Goal: Task Accomplishment & Management: Use online tool/utility

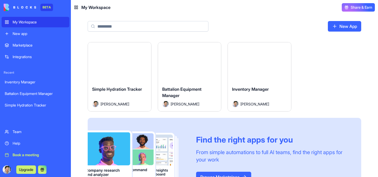
click at [118, 63] on button "Launch" at bounding box center [119, 62] width 39 height 10
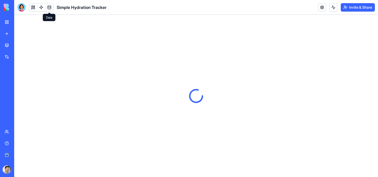
click at [52, 8] on link at bounding box center [49, 7] width 8 height 8
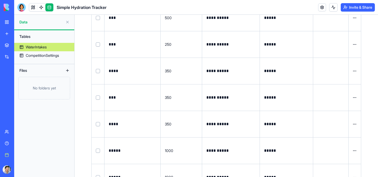
scroll to position [139, 0]
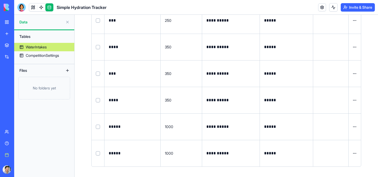
click at [98, 153] on button "Select row" at bounding box center [98, 153] width 4 height 4
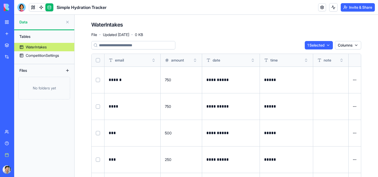
click at [318, 44] on html "**********" at bounding box center [189, 88] width 378 height 177
click at [316, 53] on div "Delete" at bounding box center [311, 56] width 31 height 8
click at [272, 20] on div "**********" at bounding box center [225, 152] width 303 height 274
click at [38, 10] on link at bounding box center [41, 7] width 8 height 8
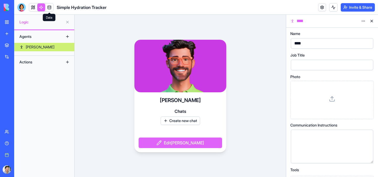
click at [52, 61] on div "Actions" at bounding box center [38, 62] width 42 height 8
click at [68, 62] on button at bounding box center [67, 62] width 8 height 8
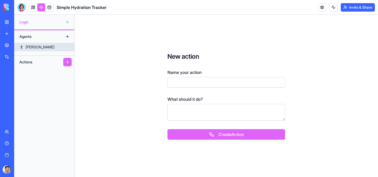
click at [46, 47] on link "[PERSON_NAME]" at bounding box center [44, 47] width 60 height 8
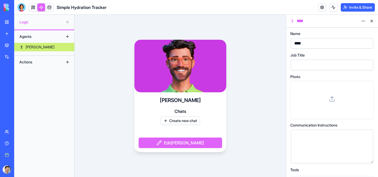
click at [264, 117] on div "[PERSON_NAME] Create new chat Edit [PERSON_NAME]" at bounding box center [179, 96] width 211 height 162
click at [96, 37] on div "[PERSON_NAME] Create new chat Edit [PERSON_NAME]" at bounding box center [179, 96] width 211 height 162
click at [313, 61] on div at bounding box center [327, 65] width 70 height 8
click at [304, 64] on div at bounding box center [327, 65] width 70 height 8
click at [371, 56] on icon at bounding box center [371, 55] width 4 height 4
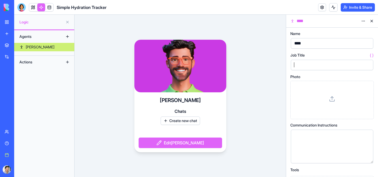
click at [311, 68] on div at bounding box center [327, 65] width 70 height 8
click at [196, 142] on button "Edit [PERSON_NAME]" at bounding box center [179, 142] width 83 height 10
click at [309, 138] on div at bounding box center [327, 136] width 70 height 6
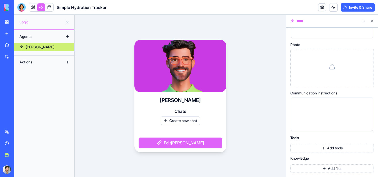
click at [311, 167] on button "Add files" at bounding box center [331, 168] width 83 height 8
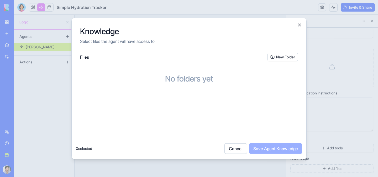
click at [231, 147] on button "Cancel" at bounding box center [235, 148] width 23 height 10
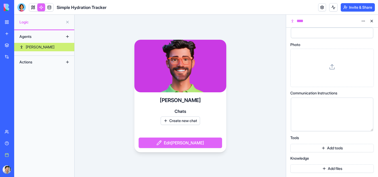
click at [309, 144] on button "Add tools" at bounding box center [331, 147] width 83 height 8
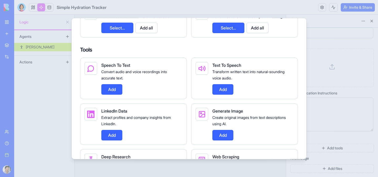
scroll to position [128, 0]
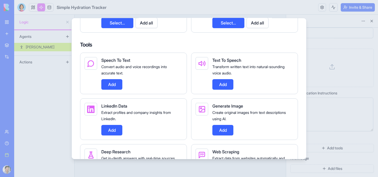
click at [222, 132] on button "Add" at bounding box center [222, 129] width 21 height 10
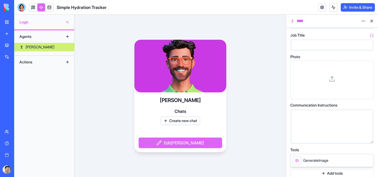
scroll to position [0, 0]
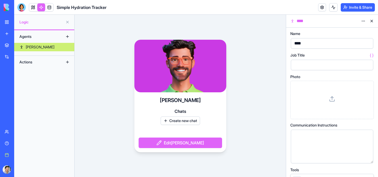
click at [304, 61] on div at bounding box center [327, 65] width 70 height 8
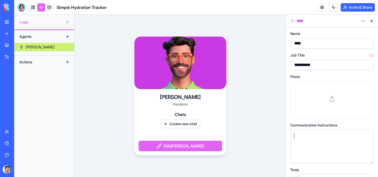
click at [320, 148] on div at bounding box center [327, 146] width 70 height 27
click at [309, 135] on div at bounding box center [327, 136] width 70 height 6
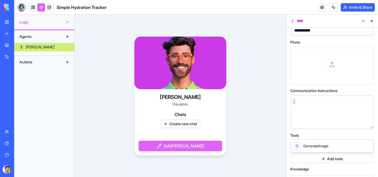
scroll to position [45, 0]
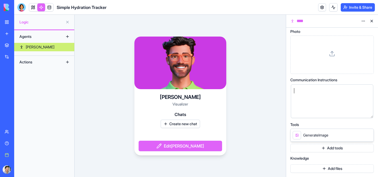
click at [296, 94] on div at bounding box center [327, 101] width 70 height 27
click at [66, 64] on button at bounding box center [67, 62] width 8 height 8
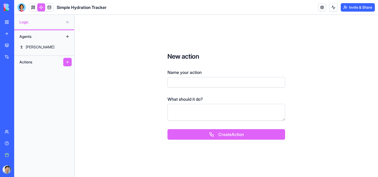
click at [129, 98] on div "New action Name your action What should it do? Create Action" at bounding box center [225, 96] width 303 height 162
click at [169, 87] on div "New action Name your action What should it do?" at bounding box center [226, 86] width 118 height 68
click at [170, 86] on input "Name your action" at bounding box center [226, 82] width 118 height 10
type input "*"
type input "**********"
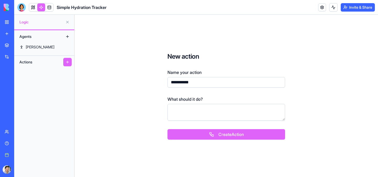
click at [185, 113] on textarea at bounding box center [226, 112] width 118 height 17
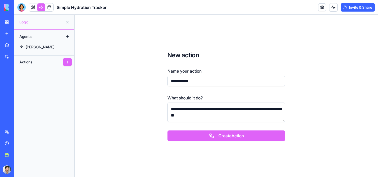
type textarea "**********"
click at [176, 137] on button "Create Action" at bounding box center [226, 135] width 118 height 10
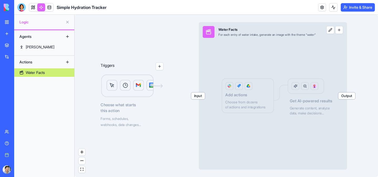
click at [129, 92] on img at bounding box center [131, 86] width 63 height 24
click at [158, 69] on button "button" at bounding box center [160, 66] width 8 height 8
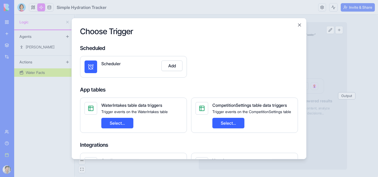
click at [129, 88] on h4 "App tables" at bounding box center [189, 89] width 218 height 7
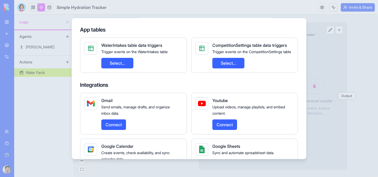
scroll to position [60, 0]
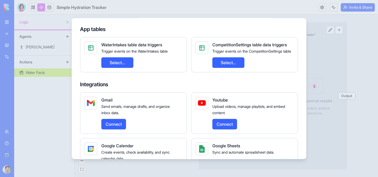
click at [122, 72] on div "WaterIntakes table data triggers Trigger events on the WaterIntakes table Selec…" at bounding box center [133, 54] width 107 height 35
click at [122, 67] on button "Select..." at bounding box center [117, 62] width 32 height 10
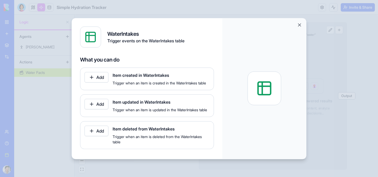
scroll to position [8, 0]
click at [100, 72] on button "Add" at bounding box center [96, 77] width 24 height 10
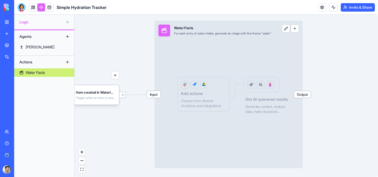
click at [201, 93] on div "Input Water Facts For each entry of water intake, generate an image with the th…" at bounding box center [228, 94] width 148 height 147
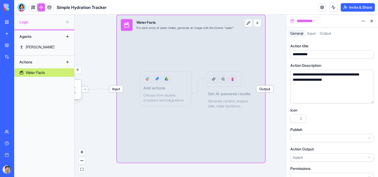
click at [322, 156] on html "**********" at bounding box center [189, 88] width 378 height 177
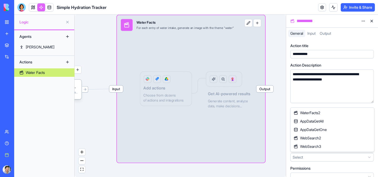
click at [321, 92] on html "**********" at bounding box center [189, 88] width 378 height 177
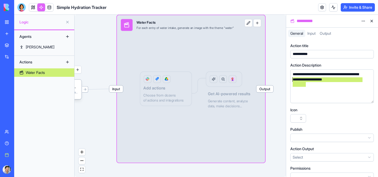
drag, startPoint x: 322, startPoint y: 84, endPoint x: 293, endPoint y: 81, distance: 29.2
click at [293, 81] on div "**********" at bounding box center [327, 79] width 72 height 15
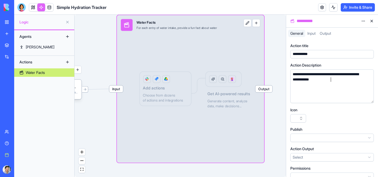
click at [327, 112] on div "Icon" at bounding box center [331, 109] width 83 height 5
click at [302, 118] on button "button" at bounding box center [298, 118] width 16 height 8
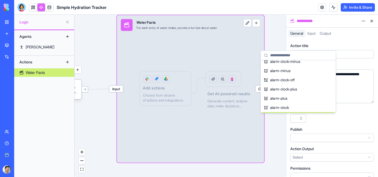
scroll to position [90, 0]
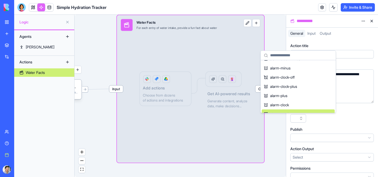
click at [336, 125] on div "**********" at bounding box center [331, 111] width 83 height 137
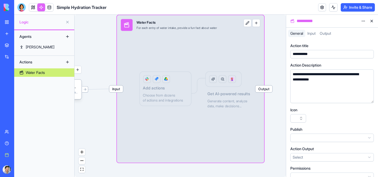
scroll to position [8, 0]
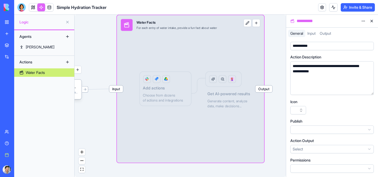
click at [335, 126] on html "**********" at bounding box center [189, 88] width 378 height 177
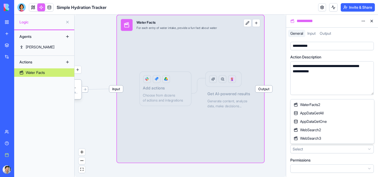
click at [320, 150] on html "**********" at bounding box center [189, 88] width 378 height 177
click at [321, 151] on html "**********" at bounding box center [189, 88] width 378 height 177
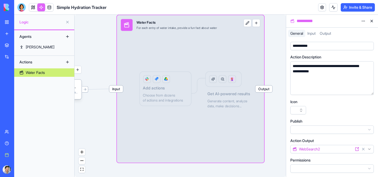
click at [321, 151] on html "**********" at bounding box center [189, 88] width 378 height 177
click at [334, 164] on html "**********" at bounding box center [189, 88] width 378 height 177
click at [334, 167] on html "**********" at bounding box center [189, 88] width 378 height 177
click at [189, 64] on div "Input Water Facts For each entry of water intake, provide a fun fact about wate…" at bounding box center [190, 88] width 147 height 147
click at [148, 81] on div "Input Water Facts For each entry of water intake, provide a fun fact about wate…" at bounding box center [190, 88] width 147 height 147
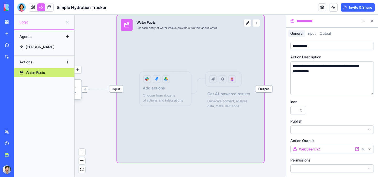
click at [259, 91] on span "Output" at bounding box center [263, 88] width 17 height 7
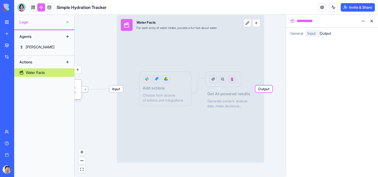
scroll to position [0, 0]
click at [300, 34] on span "General" at bounding box center [296, 33] width 13 height 4
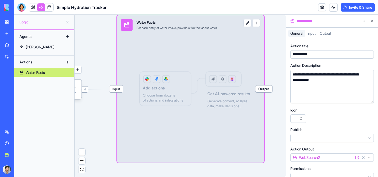
click at [312, 33] on span "Input" at bounding box center [311, 33] width 8 height 4
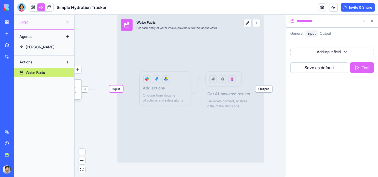
click at [301, 33] on span "General" at bounding box center [296, 33] width 13 height 4
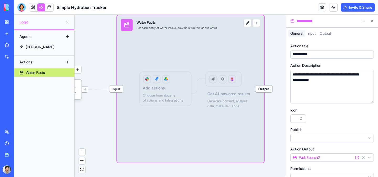
click at [121, 89] on span "Input" at bounding box center [116, 88] width 14 height 7
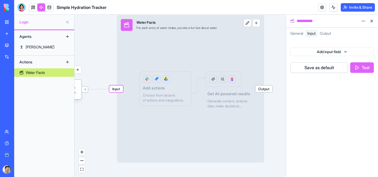
click at [356, 68] on button "Test" at bounding box center [362, 67] width 24 height 10
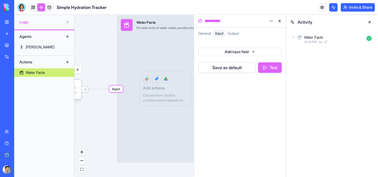
click at [293, 38] on icon at bounding box center [293, 37] width 1 height 2
click at [302, 52] on div "Input" at bounding box center [333, 50] width 79 height 9
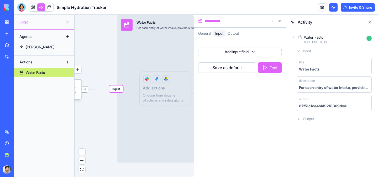
click at [298, 115] on div "Output" at bounding box center [333, 118] width 79 height 9
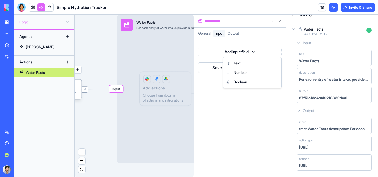
click at [235, 51] on html "**********" at bounding box center [189, 88] width 378 height 177
click at [232, 37] on html "**********" at bounding box center [189, 88] width 378 height 177
click at [232, 36] on div "Output" at bounding box center [232, 33] width 15 height 7
click at [279, 20] on button at bounding box center [279, 21] width 8 height 8
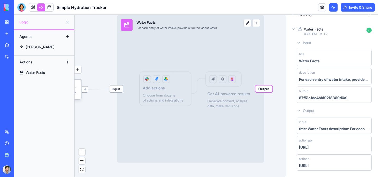
click at [115, 92] on div "Triggers Item created in WaterIntakes Trigger when an item is created in the Wa…" at bounding box center [179, 96] width 211 height 162
click at [115, 88] on span "Input" at bounding box center [116, 88] width 14 height 7
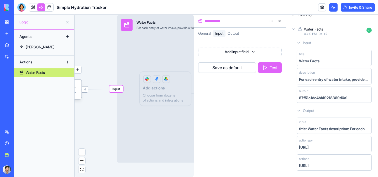
click at [233, 50] on html "**********" at bounding box center [189, 88] width 378 height 177
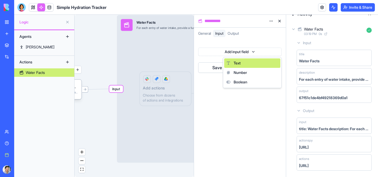
click at [240, 66] on div "Text" at bounding box center [252, 62] width 56 height 9
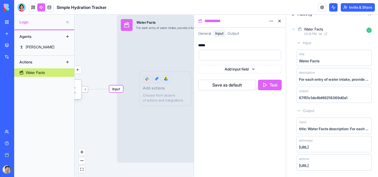
click at [204, 33] on span "General" at bounding box center [204, 33] width 13 height 4
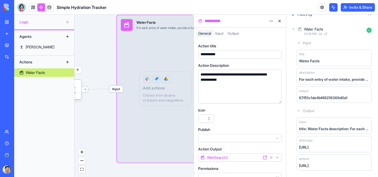
click at [279, 19] on button at bounding box center [279, 21] width 8 height 8
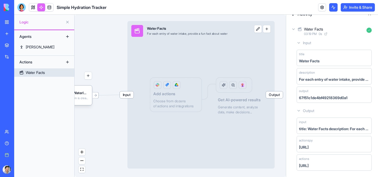
click at [149, 99] on div "Input Water Facts For each entry of water intake, provide a fun fact about wate…" at bounding box center [200, 94] width 147 height 147
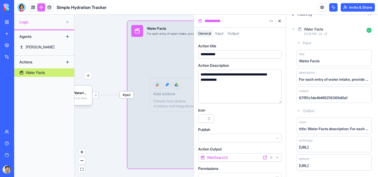
click at [159, 88] on div "Input Water Facts For each entry of water intake, provide a fun fact about wate…" at bounding box center [200, 94] width 147 height 147
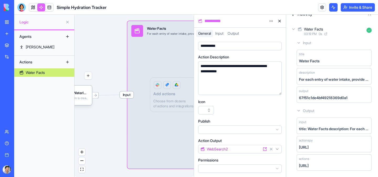
click at [248, 148] on html "**********" at bounding box center [189, 88] width 378 height 177
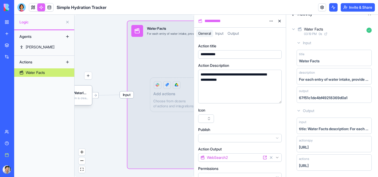
click at [159, 145] on div "Input Water Facts For each entry of water intake, provide a fun fact about wate…" at bounding box center [200, 94] width 147 height 147
click at [223, 34] on span "Input" at bounding box center [219, 33] width 8 height 4
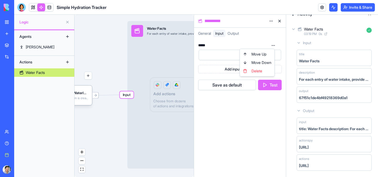
click at [272, 44] on html "**********" at bounding box center [189, 88] width 378 height 177
click at [254, 69] on div "Delete" at bounding box center [257, 71] width 33 height 8
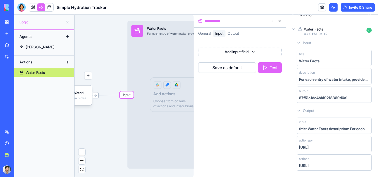
click at [232, 34] on span "Output" at bounding box center [232, 33] width 11 height 4
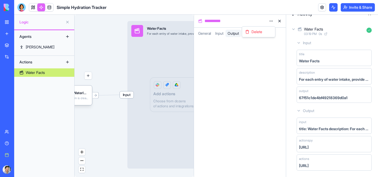
click at [270, 21] on html "**********" at bounding box center [189, 88] width 378 height 177
click at [222, 34] on span "Input" at bounding box center [219, 33] width 8 height 4
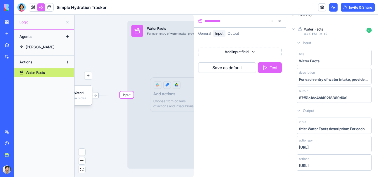
click at [234, 35] on span "Output" at bounding box center [232, 33] width 11 height 4
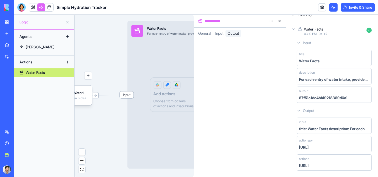
click at [217, 31] on span "Input" at bounding box center [219, 33] width 8 height 4
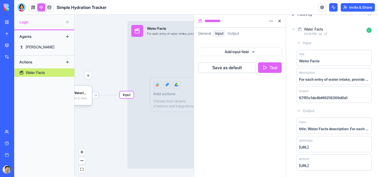
click at [240, 51] on html "**********" at bounding box center [189, 88] width 378 height 177
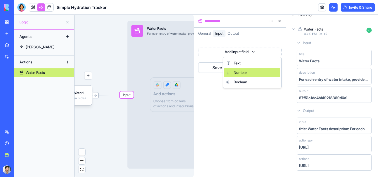
click at [257, 70] on div "Number" at bounding box center [252, 72] width 56 height 9
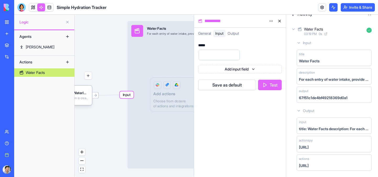
click at [222, 54] on input "number" at bounding box center [219, 55] width 41 height 10
type input "*"
click at [232, 110] on div "***** * Add input field Save as default Test" at bounding box center [240, 107] width 92 height 137
click at [275, 86] on button "Test" at bounding box center [270, 84] width 24 height 10
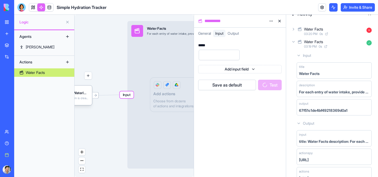
click at [241, 34] on div "Output" at bounding box center [232, 33] width 15 height 7
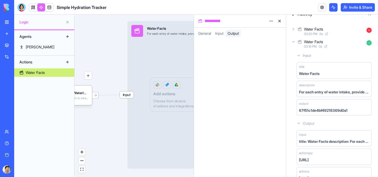
click at [293, 31] on icon at bounding box center [293, 29] width 4 height 4
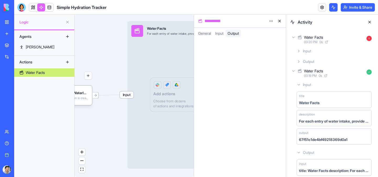
click at [370, 22] on button at bounding box center [369, 22] width 8 height 8
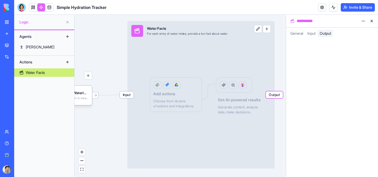
click at [327, 35] on span "Output" at bounding box center [324, 33] width 11 height 4
click at [271, 93] on span "Output" at bounding box center [274, 94] width 17 height 7
click at [265, 31] on button "button" at bounding box center [267, 29] width 8 height 8
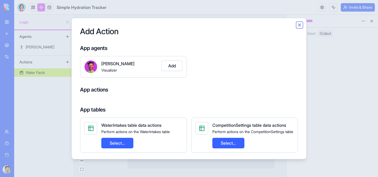
click at [299, 25] on button "Close" at bounding box center [299, 24] width 5 height 5
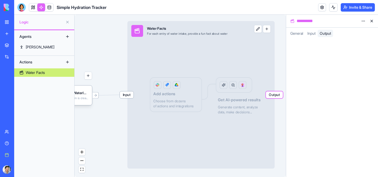
click at [362, 21] on html "**********" at bounding box center [189, 88] width 378 height 177
click at [356, 34] on div "Delete" at bounding box center [350, 32] width 31 height 8
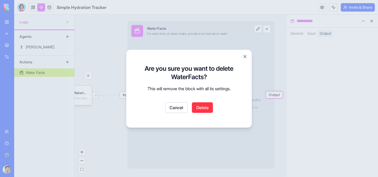
click at [205, 106] on button "Delete" at bounding box center [202, 107] width 21 height 10
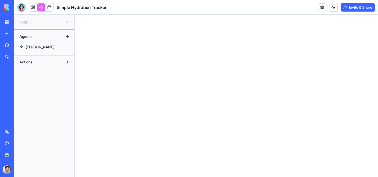
click at [28, 63] on div "Actions" at bounding box center [38, 62] width 42 height 8
click at [30, 45] on div "[PERSON_NAME]" at bounding box center [40, 46] width 29 height 5
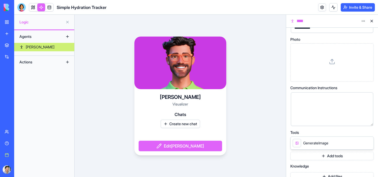
scroll to position [45, 0]
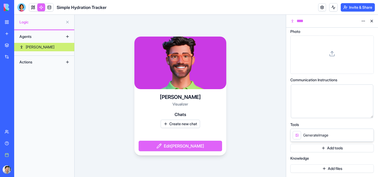
click at [322, 134] on span "GenerateImage" at bounding box center [315, 134] width 25 height 5
click at [50, 62] on div "Actions" at bounding box center [38, 62] width 42 height 8
click at [66, 61] on button at bounding box center [67, 62] width 8 height 8
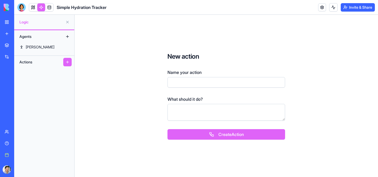
click at [183, 76] on div "Name your action" at bounding box center [226, 78] width 118 height 18
click at [180, 72] on label "Name your action" at bounding box center [184, 72] width 34 height 6
click at [180, 77] on input "Name your action" at bounding box center [226, 82] width 118 height 10
click at [180, 79] on input "Name your action" at bounding box center [226, 82] width 118 height 10
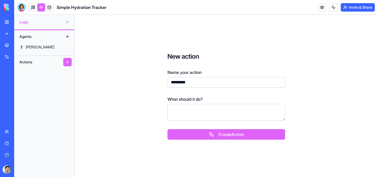
type input "*********"
click at [186, 104] on textarea at bounding box center [226, 112] width 118 height 17
click at [188, 130] on button "Create Action" at bounding box center [226, 134] width 118 height 10
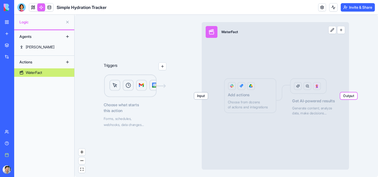
click at [117, 68] on p "Triggers" at bounding box center [111, 66] width 14 height 8
click at [163, 66] on button "button" at bounding box center [162, 66] width 8 height 8
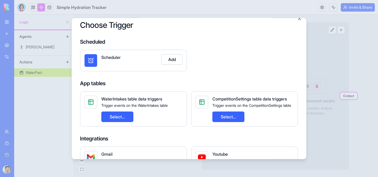
scroll to position [7, 0]
click at [108, 120] on button "Select..." at bounding box center [117, 116] width 32 height 10
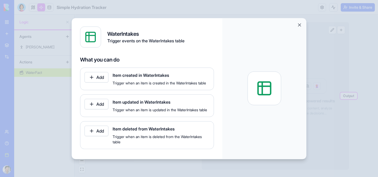
click at [94, 77] on button "Add" at bounding box center [96, 77] width 24 height 10
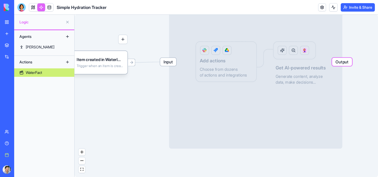
click at [169, 64] on span "Input" at bounding box center [168, 62] width 16 height 8
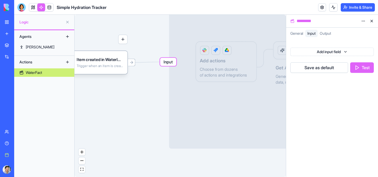
click at [297, 32] on span "General" at bounding box center [296, 33] width 13 height 4
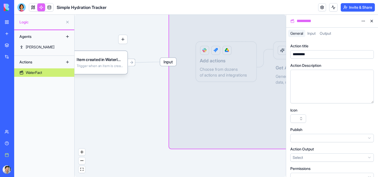
scroll to position [8, 0]
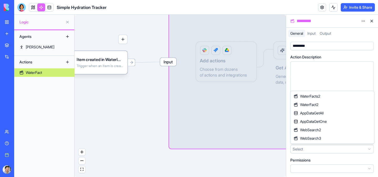
click at [316, 149] on html "BETA My Workspace New app Marketplace Integrations Recent Inventory Manager Bat…" at bounding box center [189, 88] width 378 height 177
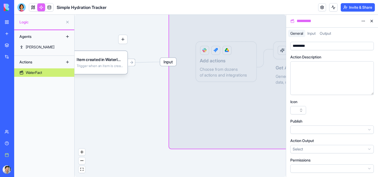
click at [316, 149] on html "BETA My Workspace New app Marketplace Integrations Recent Inventory Manager Bat…" at bounding box center [189, 88] width 378 height 177
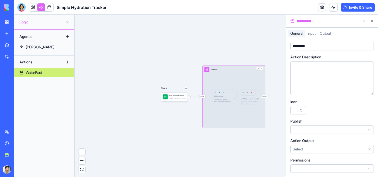
click at [184, 126] on div "Triggers Item created in WaterIntakes Trigger when an item is created in the Wa…" at bounding box center [179, 96] width 211 height 162
click at [262, 68] on button "button" at bounding box center [261, 68] width 3 height 3
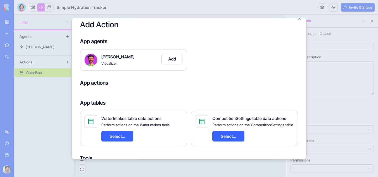
scroll to position [7, 0]
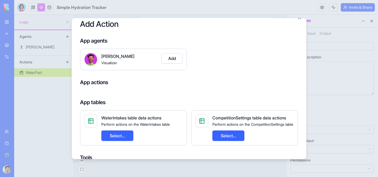
drag, startPoint x: 168, startPoint y: 61, endPoint x: 171, endPoint y: 69, distance: 8.5
click at [168, 61] on button "Add" at bounding box center [171, 58] width 21 height 10
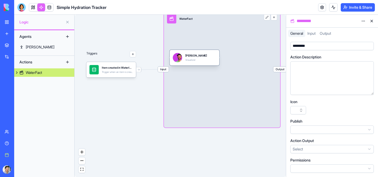
click at [207, 61] on div "Alex Visualizer" at bounding box center [194, 57] width 43 height 9
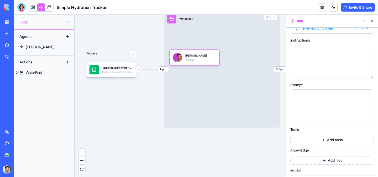
scroll to position [13, 0]
click at [351, 102] on div at bounding box center [327, 107] width 70 height 27
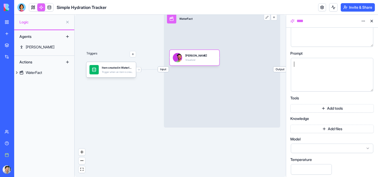
scroll to position [91, 0]
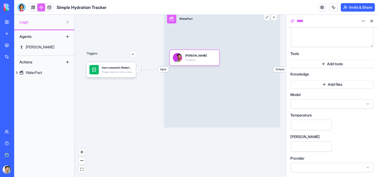
click at [342, 165] on div at bounding box center [332, 166] width 82 height 9
click at [346, 114] on div "Agent [PERSON_NAME] **** Instructions Prompt Tools Add tools Knowledge Add file…" at bounding box center [331, 56] width 83 height 231
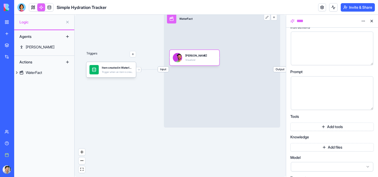
click at [324, 167] on div at bounding box center [332, 166] width 82 height 9
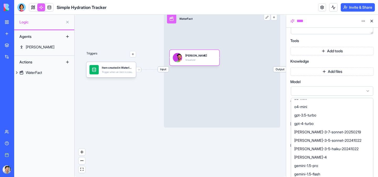
scroll to position [0, 0]
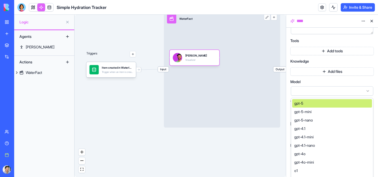
click at [303, 106] on div "gpt-5" at bounding box center [332, 103] width 80 height 8
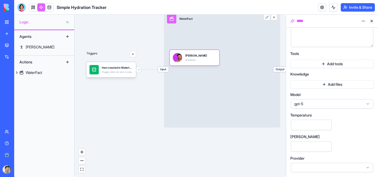
click at [303, 106] on div "gpt-5" at bounding box center [332, 103] width 82 height 9
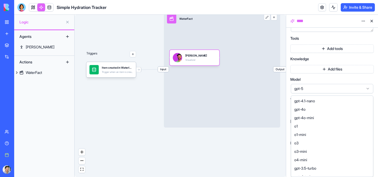
scroll to position [45, 0]
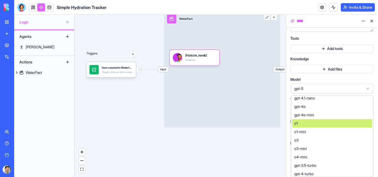
click at [302, 121] on div "o1" at bounding box center [332, 123] width 80 height 8
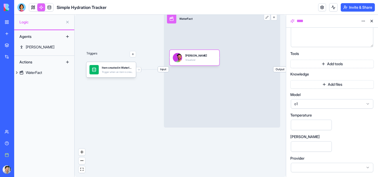
click at [301, 73] on span "Knowledge" at bounding box center [299, 74] width 19 height 4
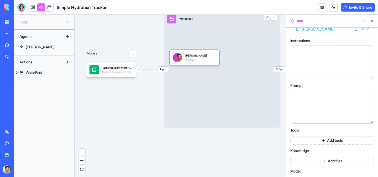
scroll to position [15, 0]
click at [312, 140] on button "Add tools" at bounding box center [331, 139] width 83 height 8
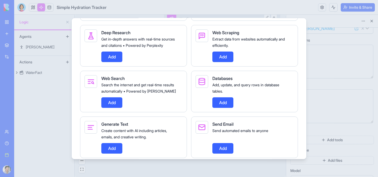
scroll to position [295, 0]
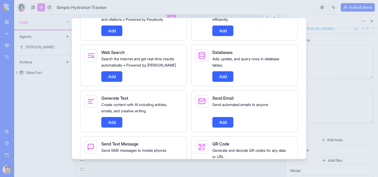
click at [118, 81] on button "Add" at bounding box center [111, 76] width 21 height 10
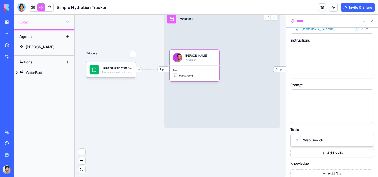
click at [328, 102] on div at bounding box center [327, 106] width 70 height 27
click at [317, 67] on div at bounding box center [327, 61] width 70 height 27
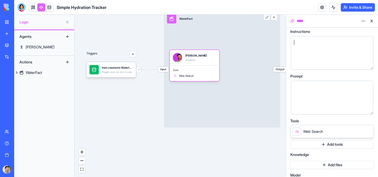
scroll to position [24, 0]
click at [313, 89] on div at bounding box center [327, 86] width 70 height 6
click at [313, 89] on div at bounding box center [327, 96] width 70 height 27
click at [294, 87] on div at bounding box center [327, 86] width 70 height 6
